Goal: Communication & Community: Ask a question

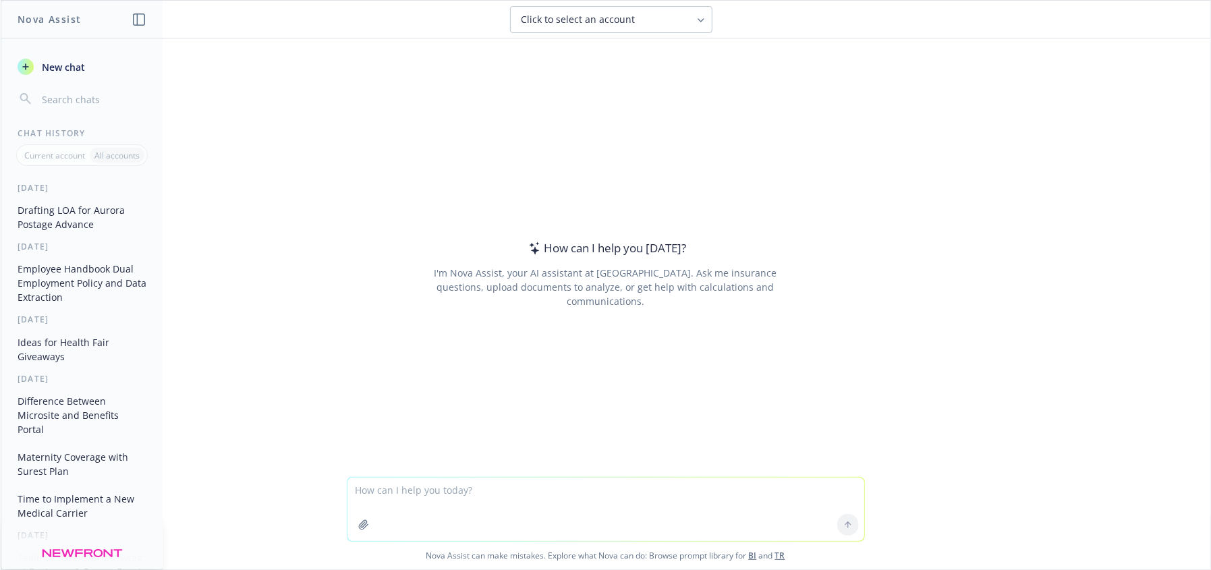
click at [484, 505] on textarea at bounding box center [605, 509] width 517 height 63
type textarea "convert this screenshot into a table in excel"
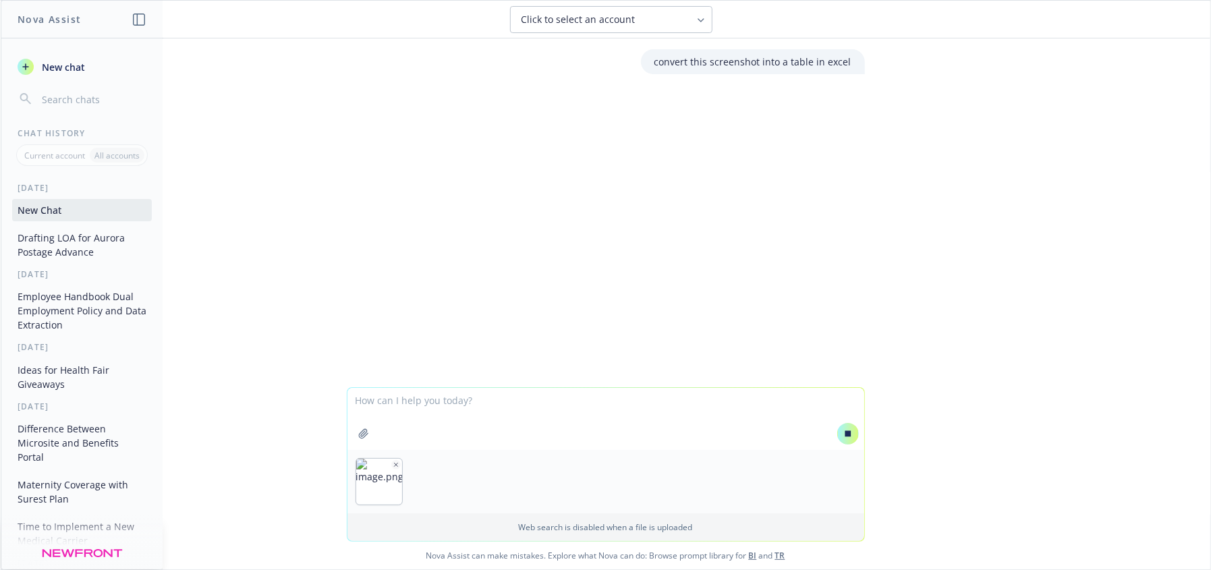
click at [855, 432] on div at bounding box center [848, 434] width 32 height 32
drag, startPoint x: 850, startPoint y: 434, endPoint x: 842, endPoint y: 434, distance: 8.1
click at [845, 434] on button at bounding box center [848, 434] width 22 height 22
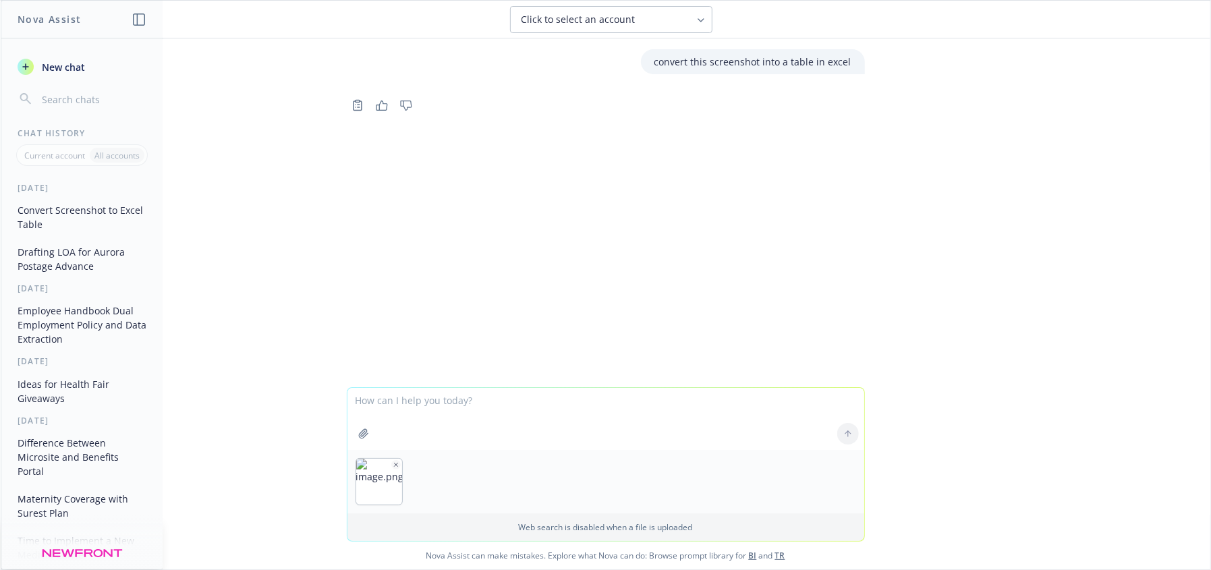
click at [561, 409] on textarea at bounding box center [605, 419] width 517 height 62
type textarea "convert this screenshot into a table in excel"
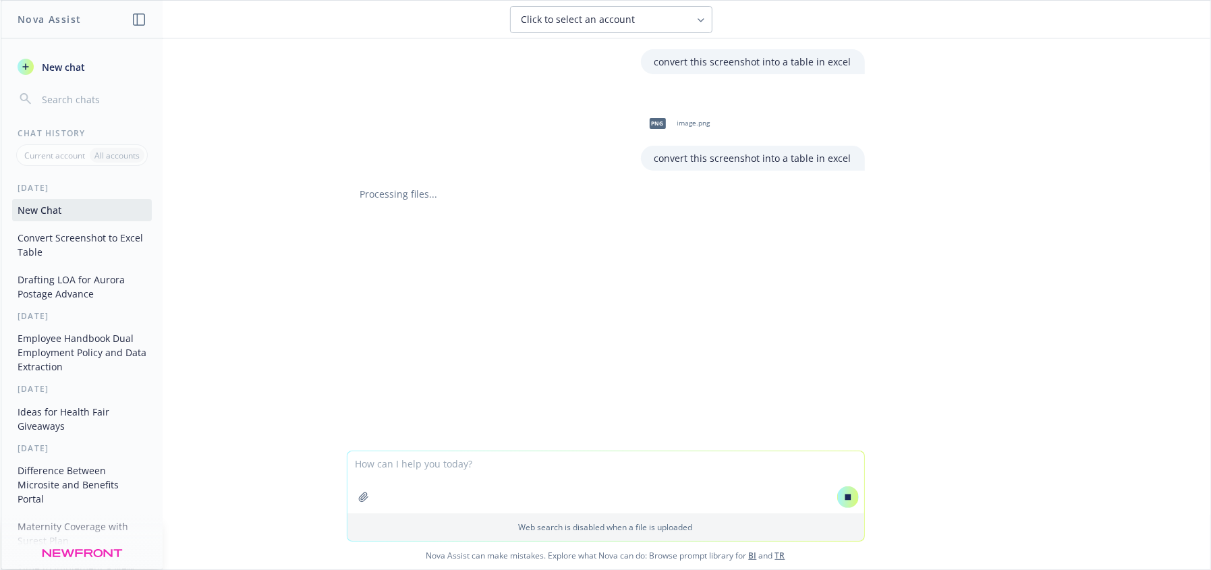
drag, startPoint x: 700, startPoint y: 481, endPoint x: 716, endPoint y: 471, distance: 19.1
click at [700, 481] on textarea at bounding box center [605, 482] width 517 height 62
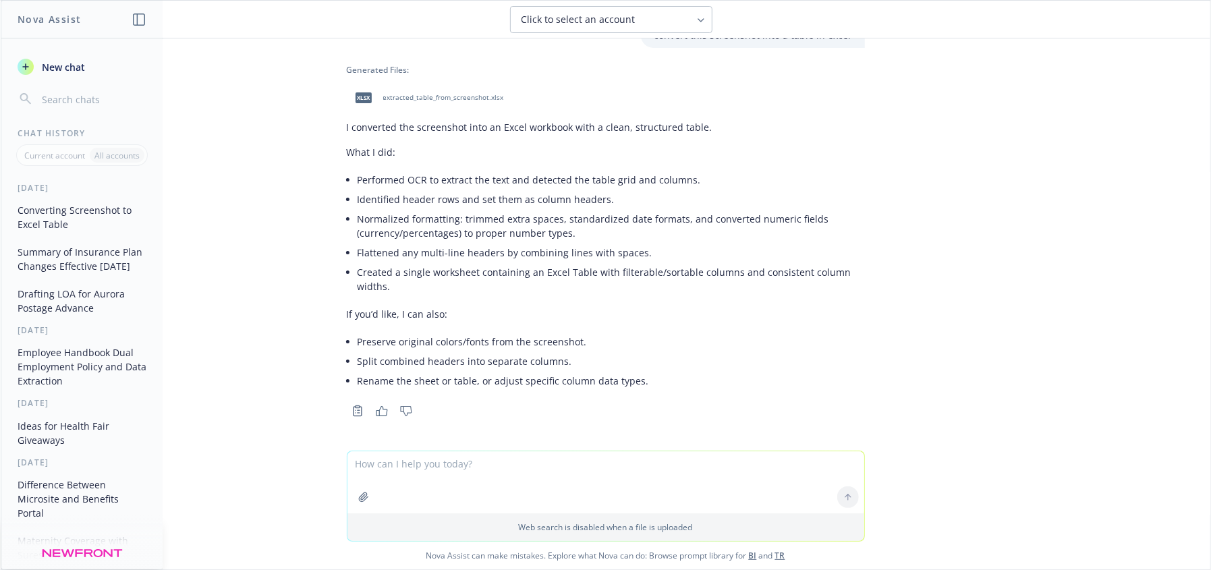
scroll to position [148, 0]
drag, startPoint x: 1135, startPoint y: 397, endPoint x: 1123, endPoint y: 418, distance: 24.0
click at [1135, 397] on div "convert this screenshot into a table in excel Copy to clipboard Thumbs up Thumb…" at bounding box center [606, 244] width 1210 height 412
click at [441, 92] on span "extracted_table_from_screenshot.xlsx" at bounding box center [443, 96] width 121 height 9
click at [260, 348] on div "convert this screenshot into a table in excel Copy to clipboard Thumbs up Thumb…" at bounding box center [606, 244] width 1210 height 412
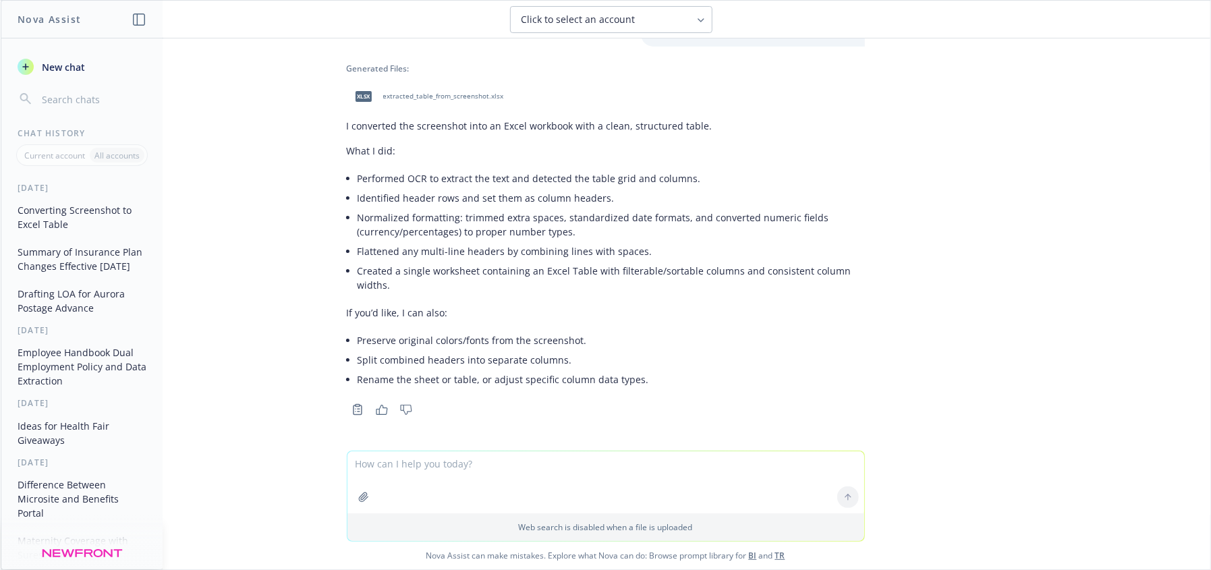
click at [509, 474] on textarea at bounding box center [605, 482] width 517 height 62
type textarea "convert this to a word document"
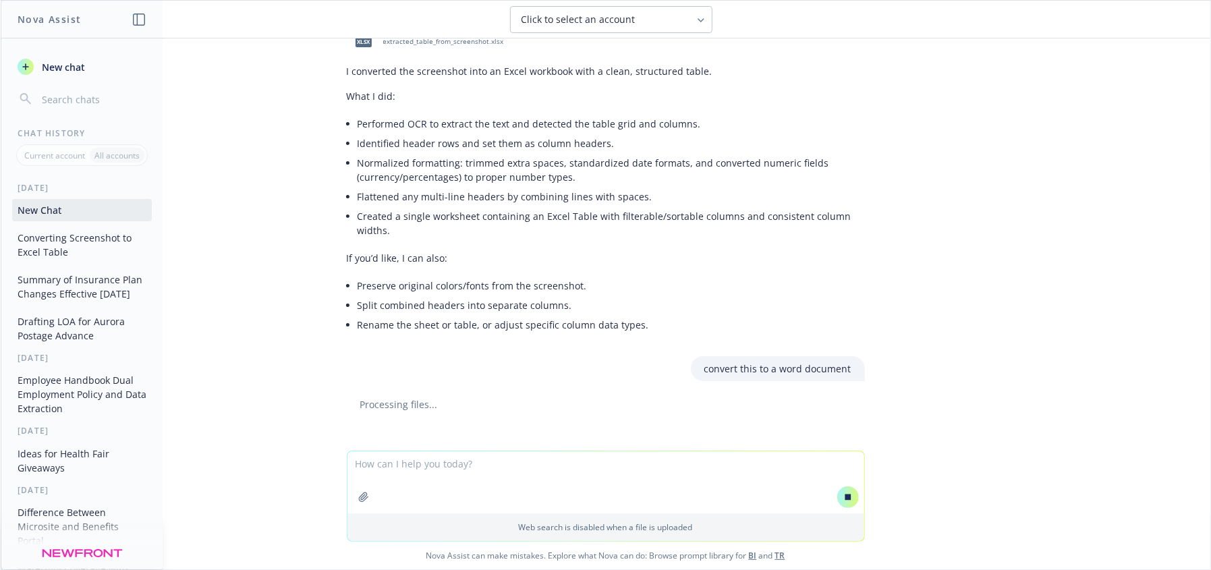
scroll to position [186, 0]
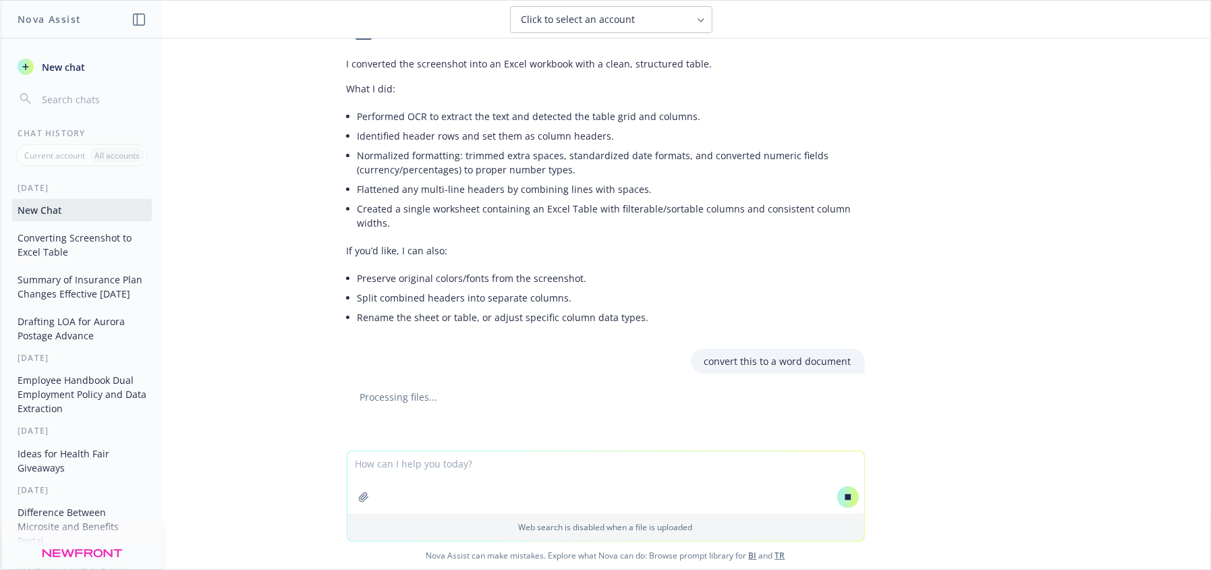
click at [1056, 403] on div "convert this screenshot into a table in excel png image.png convert this screen…" at bounding box center [606, 244] width 1210 height 412
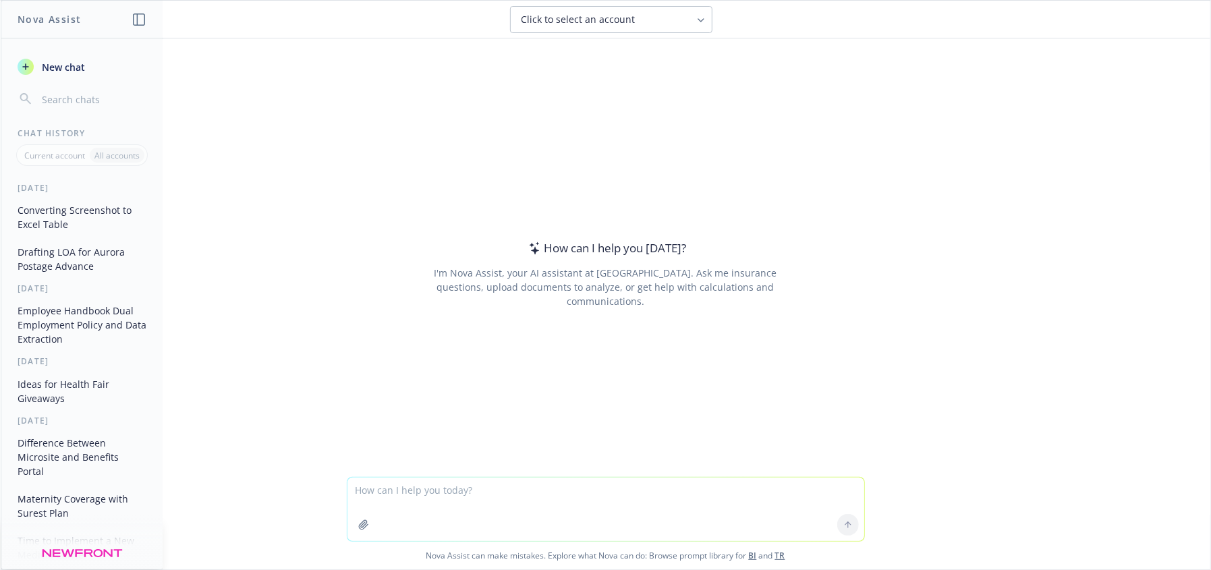
click at [417, 492] on textarea at bounding box center [605, 509] width 517 height 63
type textarea "S"
click at [707, 488] on textarea "create a table summarizing the changes effective Dec 1, 2025 to the" at bounding box center [605, 509] width 517 height 63
type textarea "create a table summarizing the changes effective Dec 1, 2025 to the Gold HMO 15…"
drag, startPoint x: 841, startPoint y: 520, endPoint x: 923, endPoint y: 486, distance: 88.3
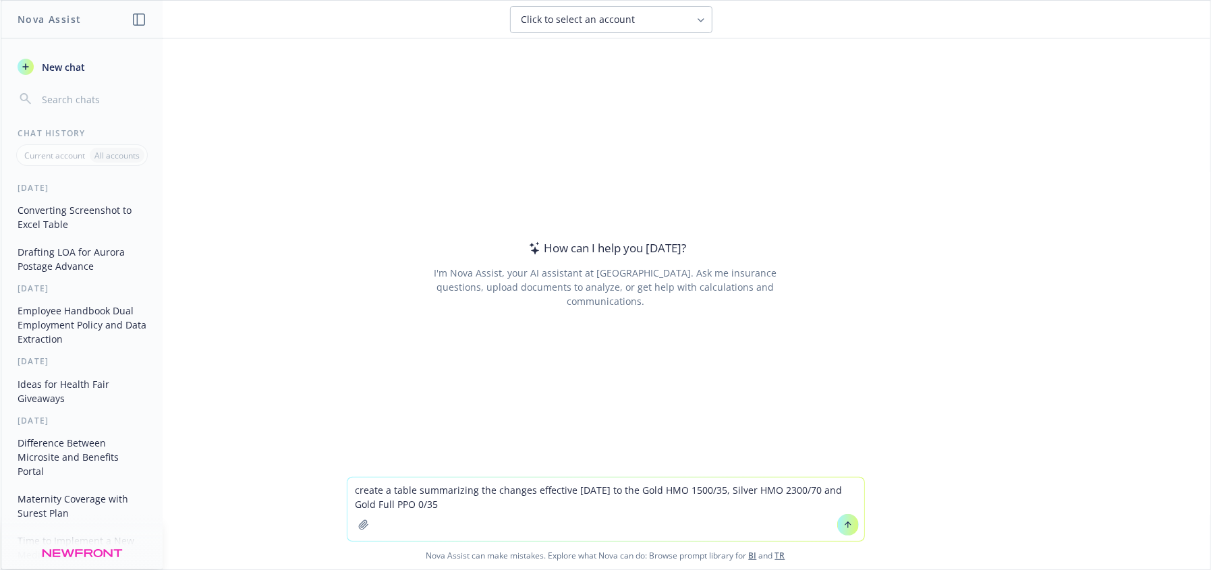
click at [843, 520] on icon at bounding box center [847, 524] width 9 height 9
